Goal: Communication & Community: Answer question/provide support

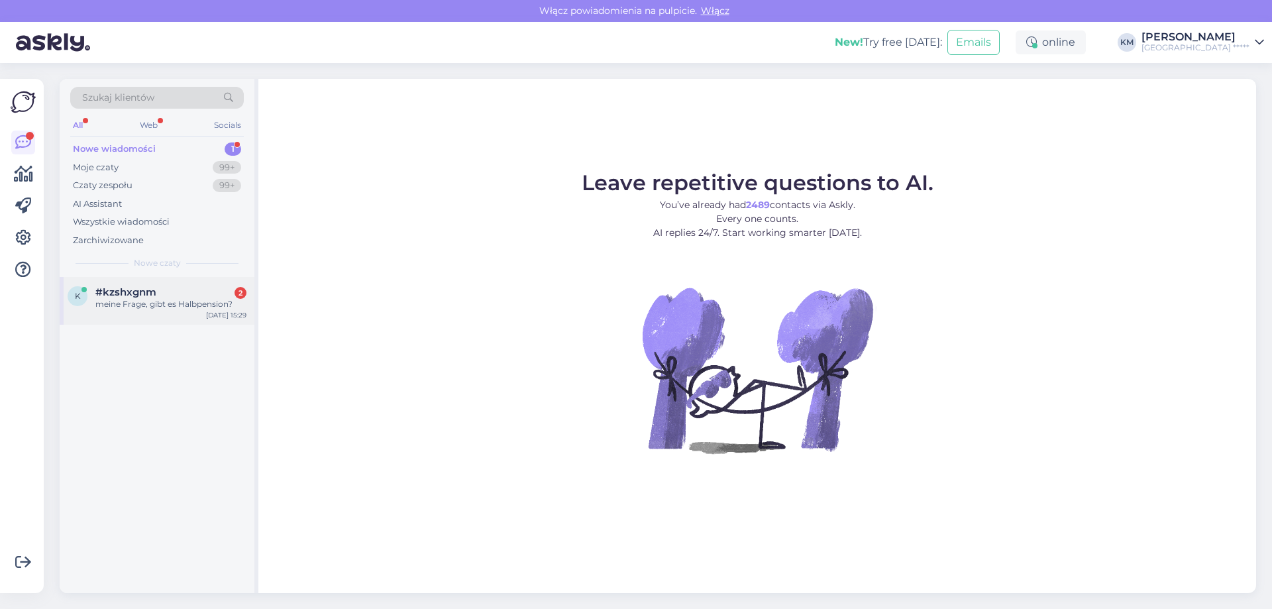
click at [167, 292] on div "#kzshxgnm 2" at bounding box center [170, 292] width 151 height 12
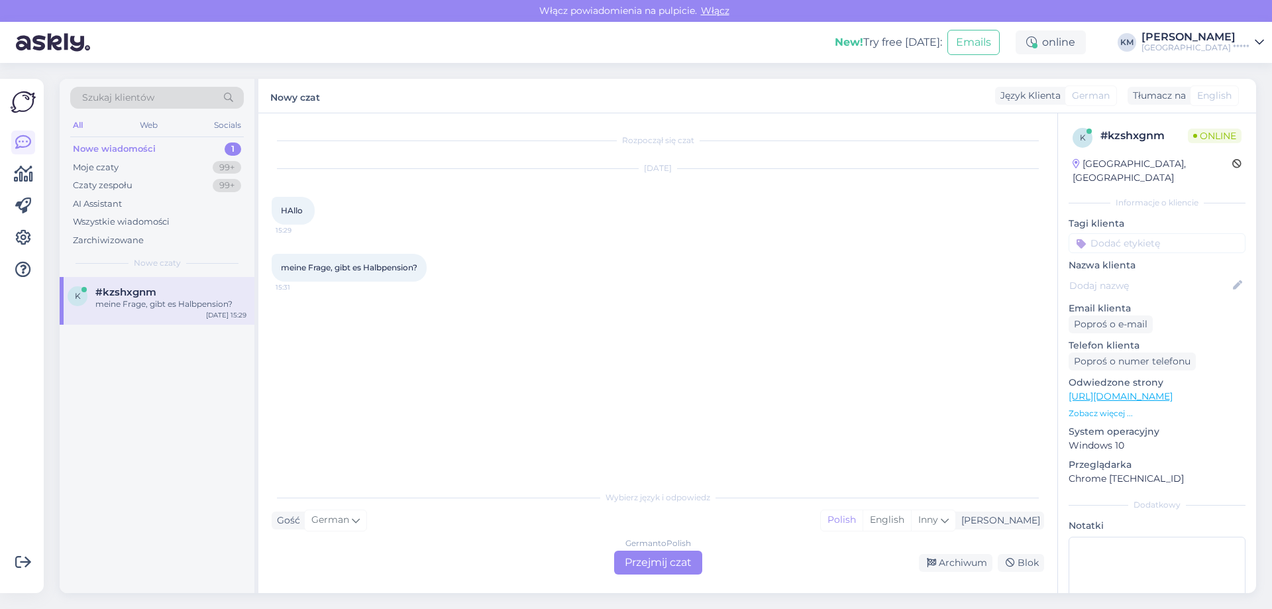
click at [635, 562] on div "German to Polish Przejmij czat" at bounding box center [658, 563] width 88 height 24
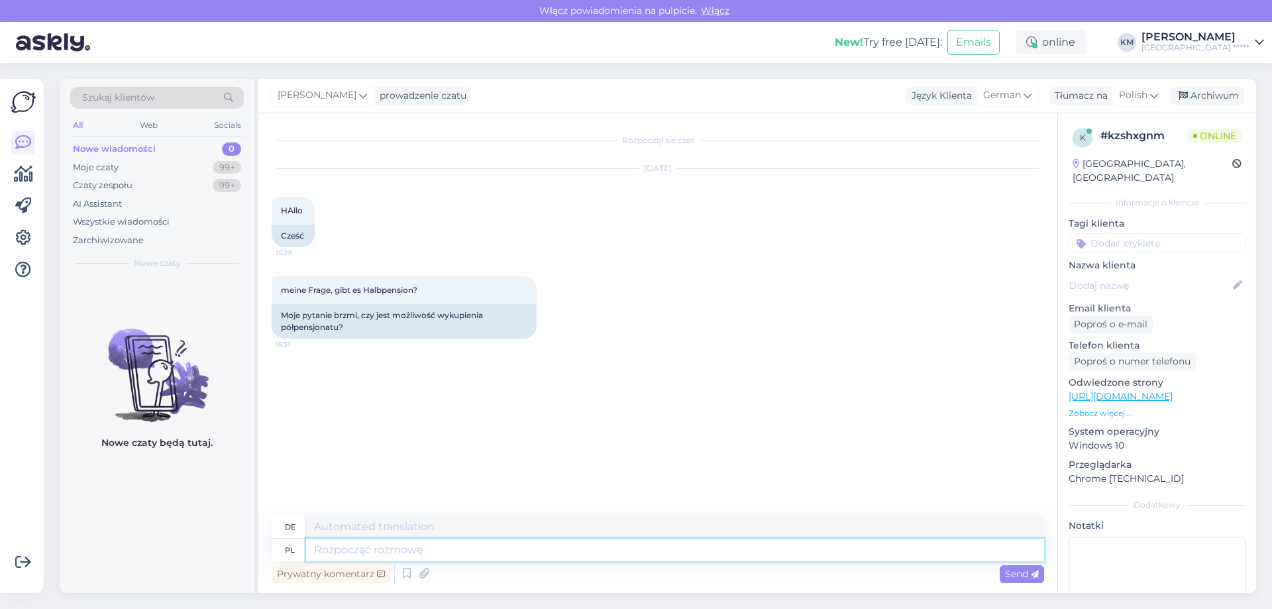
click at [335, 549] on textarea at bounding box center [675, 550] width 738 height 23
type textarea "Dzień do"
type textarea "Tag"
type textarea "Dzień dobry, tak,"
type textarea "Guten Morgen, ja,"
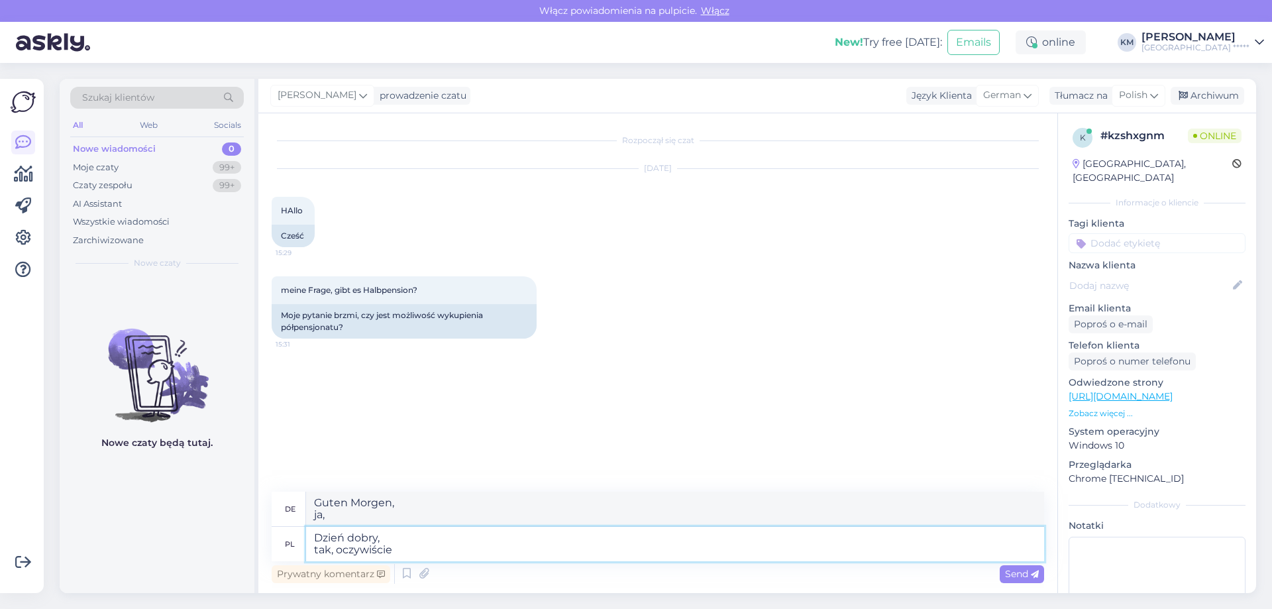
type textarea "Dzień dobry, tak, oczywiście."
type textarea "Guten Morgen, ja, natürlich."
type textarea "Dzień dobry, tak, oczywiście."
click at [370, 500] on textarea "Guten Morgen, ja, natürlich." at bounding box center [675, 509] width 738 height 34
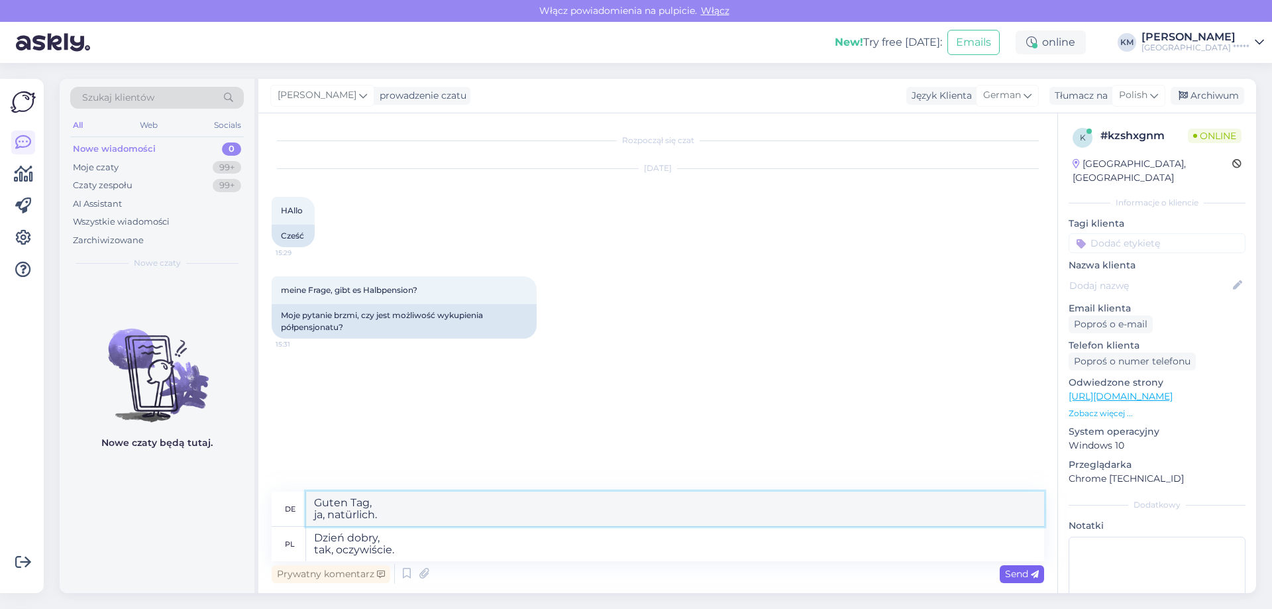
type textarea "Guten Tag, ja, natürlich."
click at [1012, 573] on span "Send" at bounding box center [1022, 574] width 34 height 12
